Goal: Information Seeking & Learning: Check status

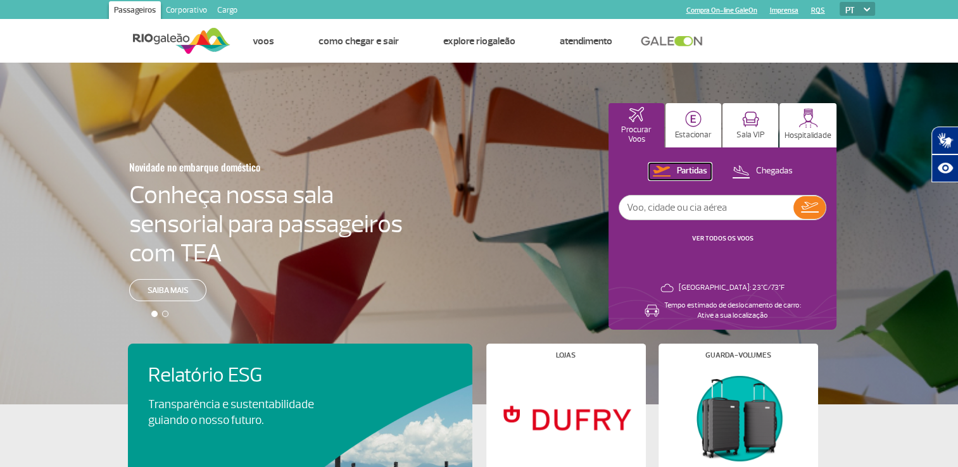
click at [689, 173] on p "Partidas" at bounding box center [692, 171] width 30 height 12
click at [686, 178] on button "Partidas" at bounding box center [680, 171] width 62 height 16
click at [649, 163] on button "Partidas" at bounding box center [680, 171] width 62 height 16
click at [711, 237] on link "VER TODOS OS VOOS" at bounding box center [722, 238] width 61 height 8
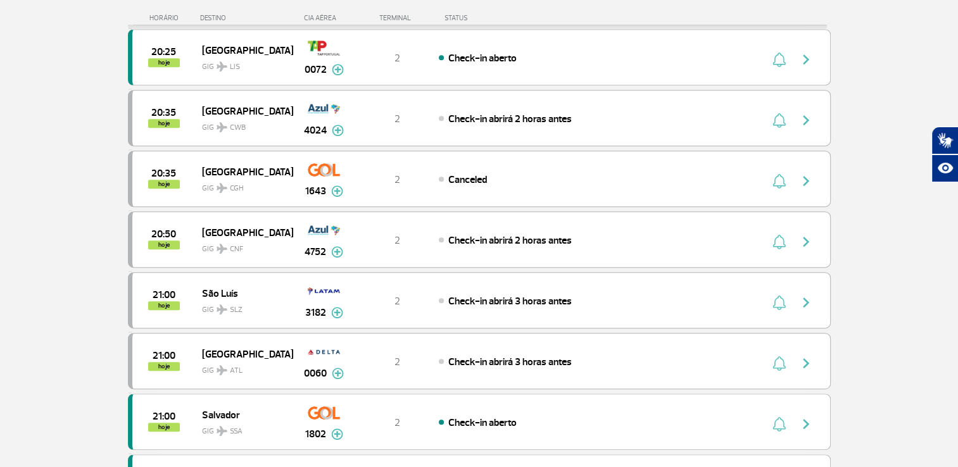
scroll to position [696, 0]
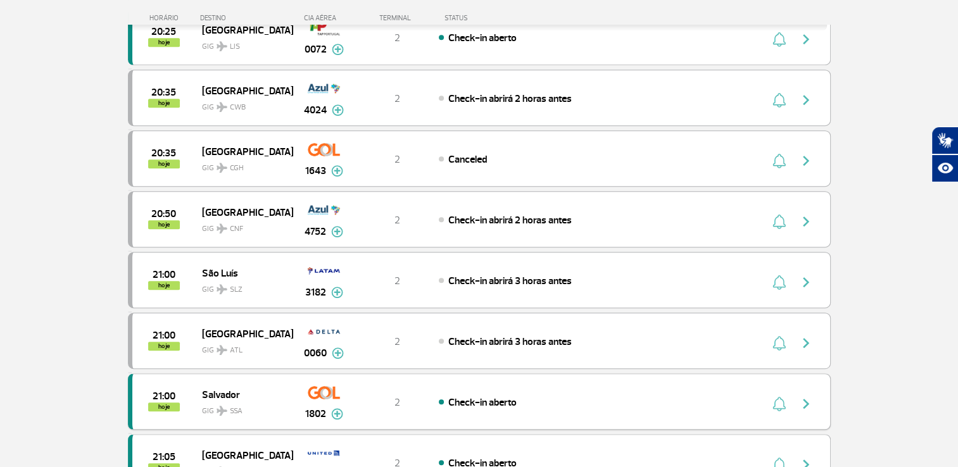
click at [810, 399] on img "button" at bounding box center [805, 403] width 15 height 15
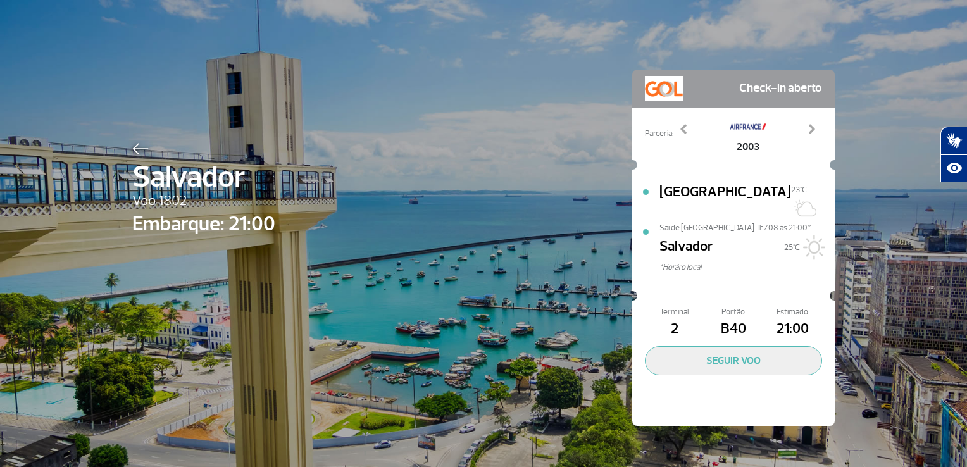
click at [489, 234] on div "[PERSON_NAME] 1802 Embarque: 21:00 Check-in aberto Parceria: 2003 3046 3699 411…" at bounding box center [484, 229] width 722 height 458
